Goal: Check status: Check status

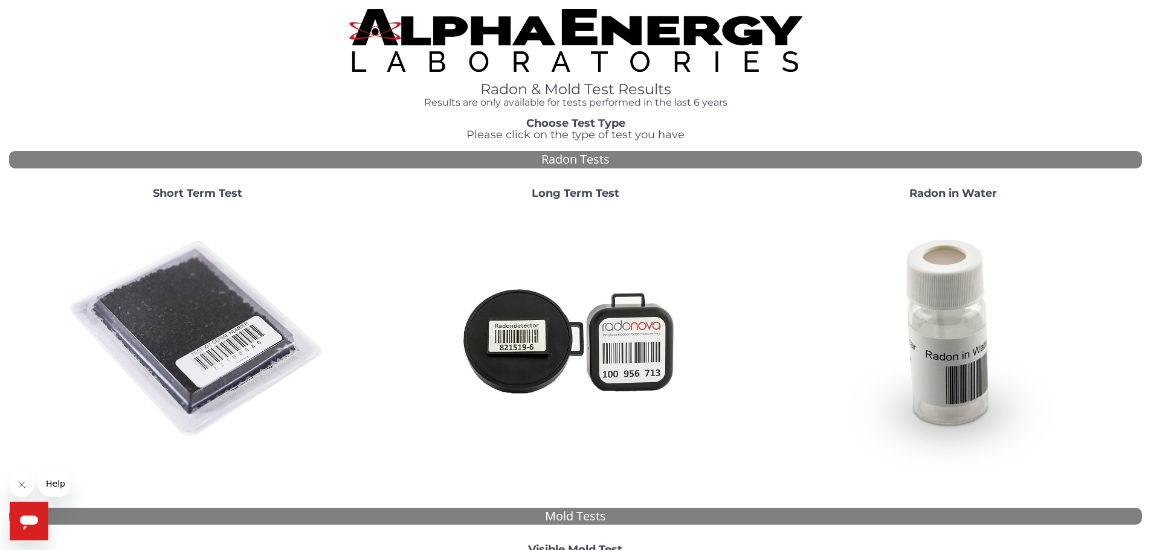
click at [593, 36] on img at bounding box center [575, 40] width 453 height 63
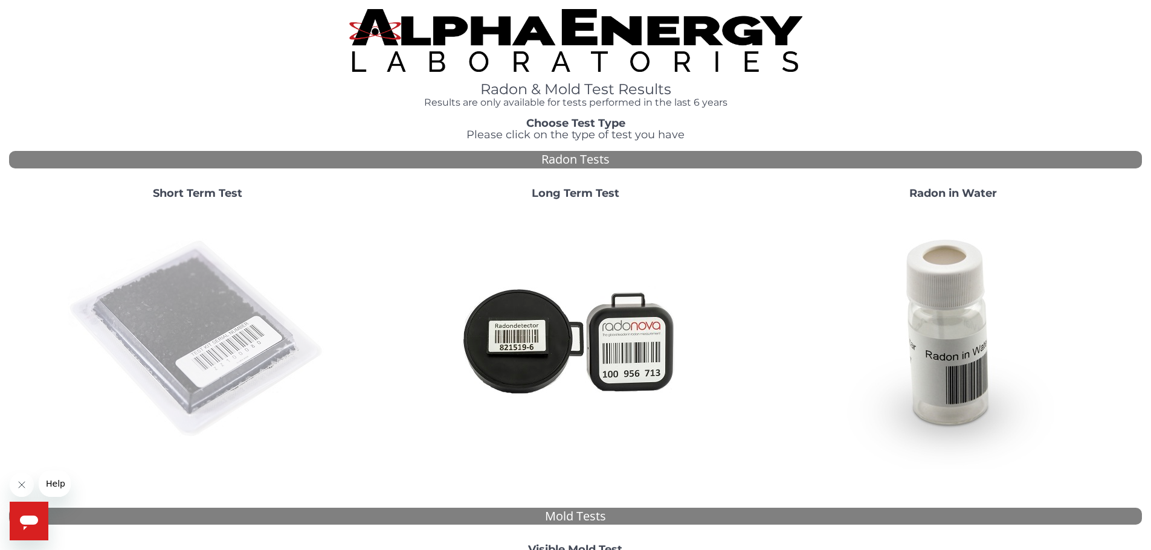
click at [222, 323] on img at bounding box center [198, 340] width 260 height 260
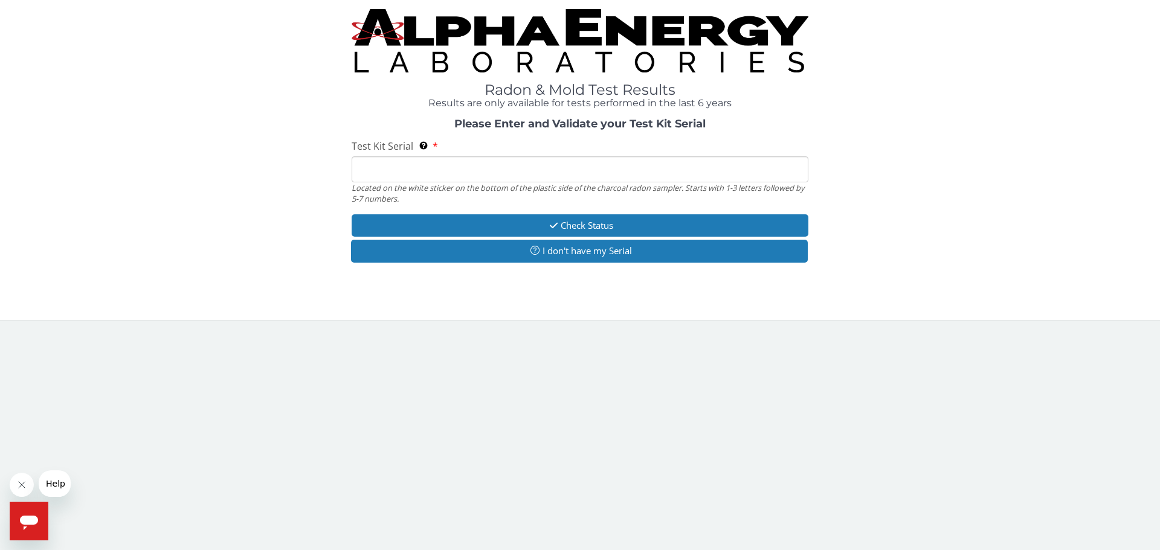
paste input "162370"
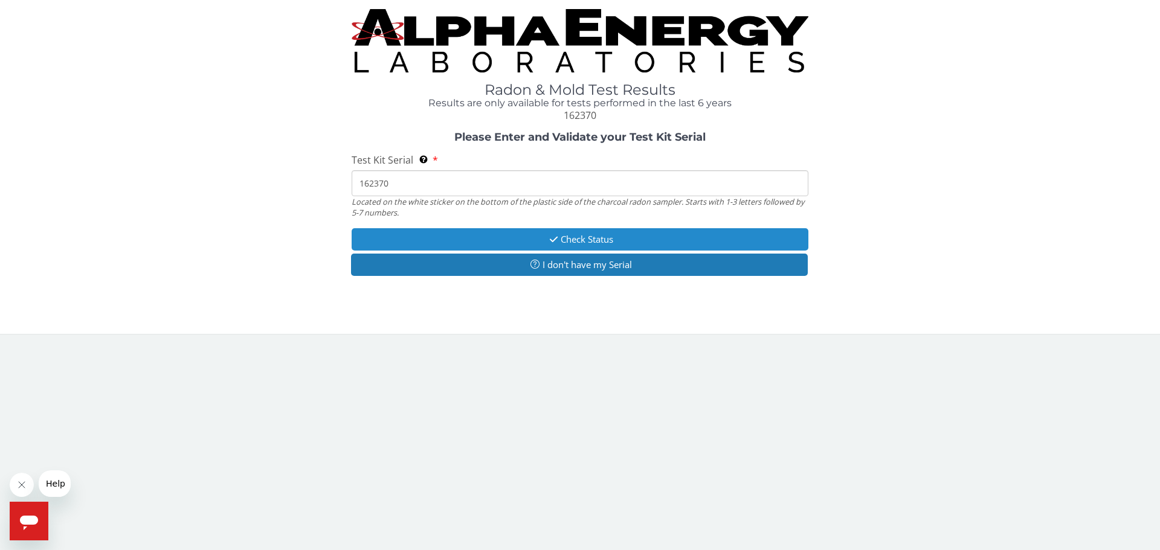
click at [556, 237] on icon "button" at bounding box center [554, 239] width 14 height 9
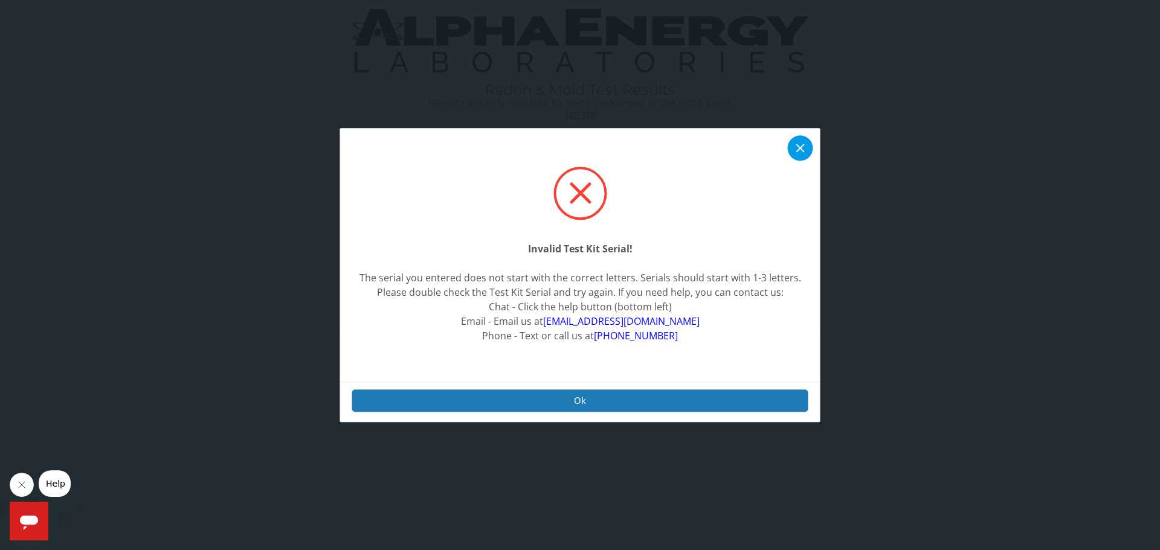
click at [797, 145] on icon at bounding box center [800, 148] width 14 height 14
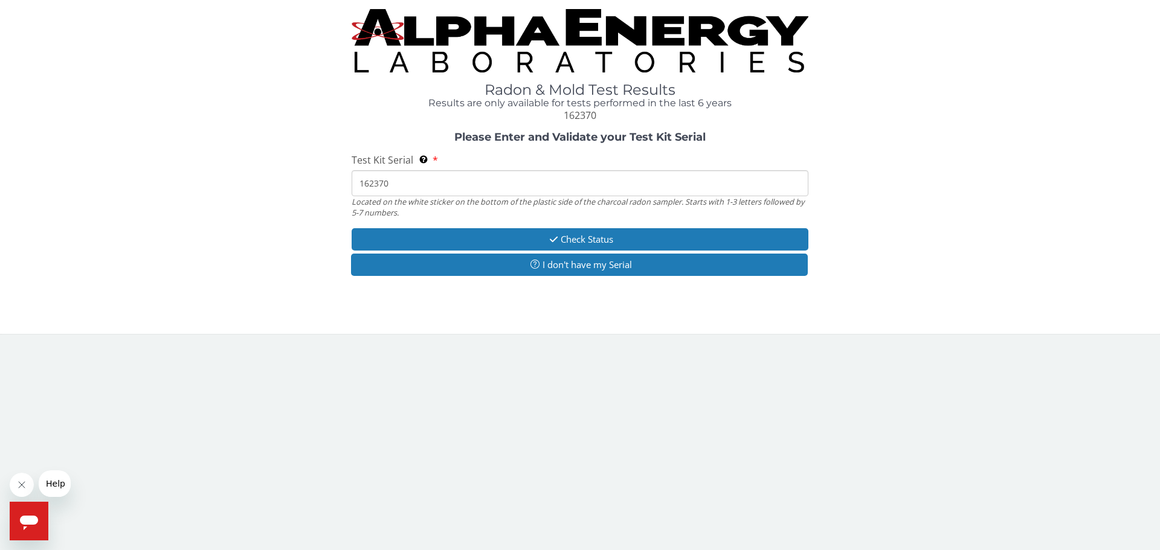
click at [405, 181] on input "162370" at bounding box center [580, 183] width 457 height 26
drag, startPoint x: 417, startPoint y: 187, endPoint x: 312, endPoint y: 187, distance: 105.1
click at [312, 187] on div "Please Enter and Validate your Test Kit Serial Test Kit Serial Located on the w…" at bounding box center [580, 205] width 1142 height 147
paste input "ML137201"
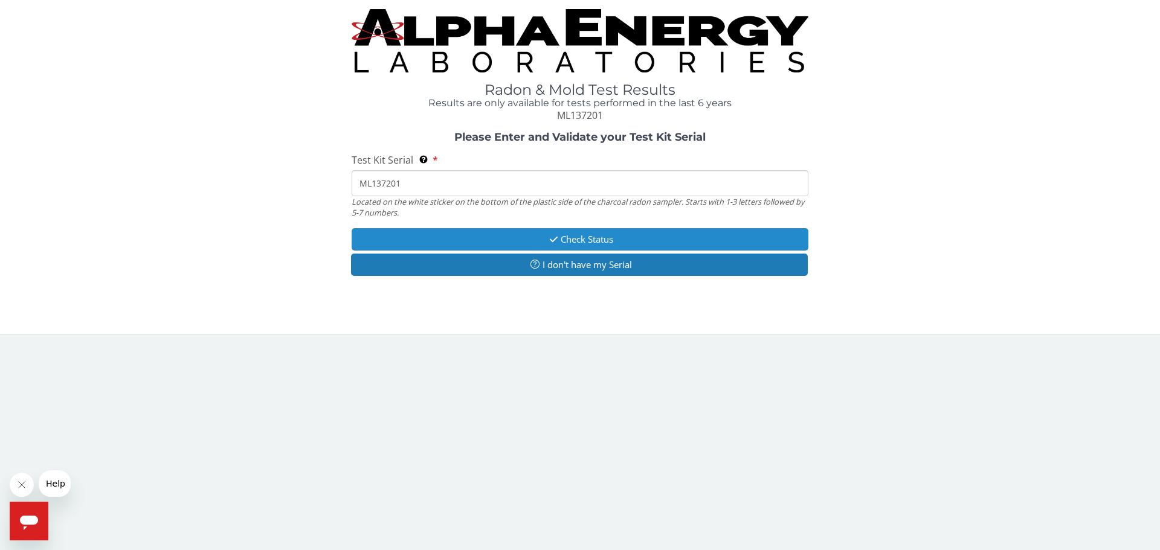
type input "ML137201"
click at [552, 238] on icon "button" at bounding box center [554, 239] width 14 height 9
